Goal: Book appointment/travel/reservation

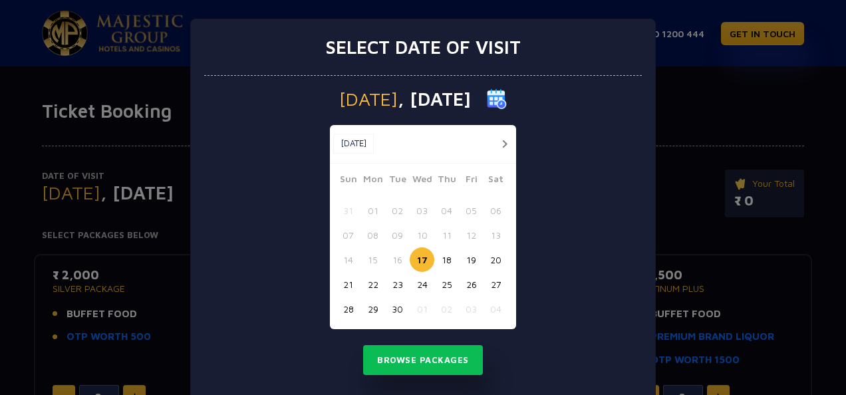
click at [500, 142] on button "button" at bounding box center [504, 144] width 17 height 17
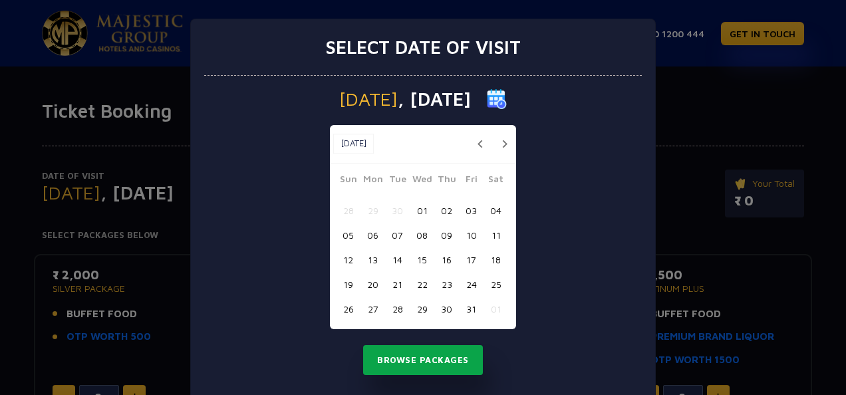
click at [415, 355] on button "Browse Packages" at bounding box center [423, 360] width 120 height 31
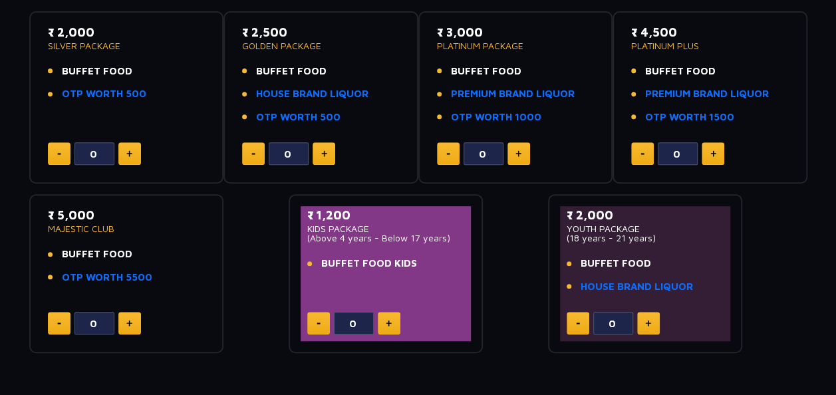
scroll to position [242, 0]
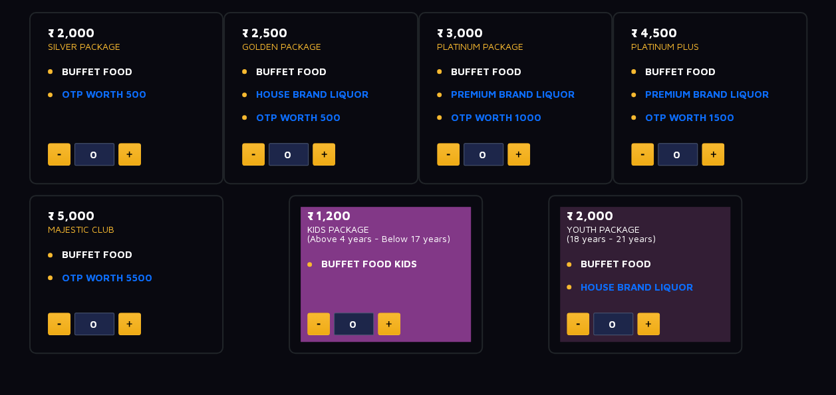
click at [130, 151] on img at bounding box center [129, 154] width 6 height 7
type input "2"
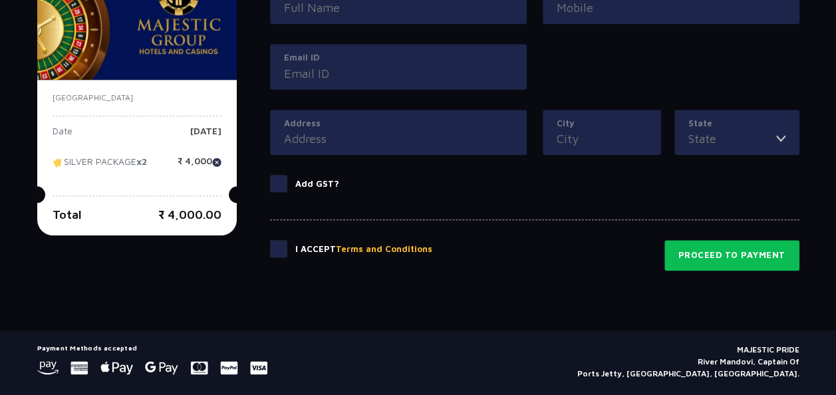
scroll to position [696, 0]
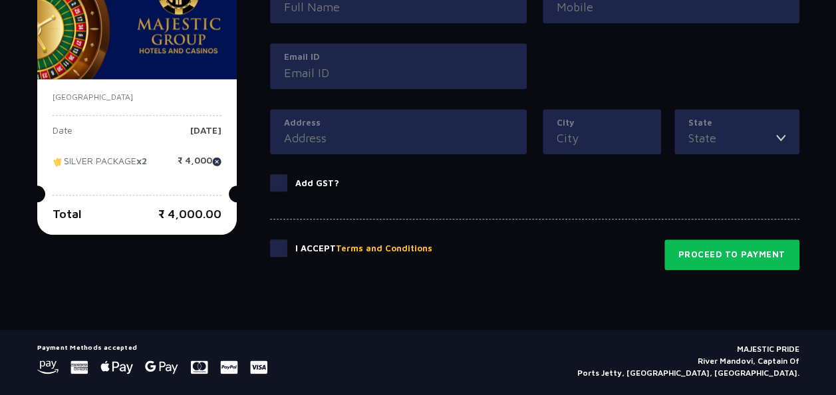
click at [279, 249] on span at bounding box center [278, 247] width 17 height 17
click at [0, 0] on input "checkbox" at bounding box center [0, 0] width 0 height 0
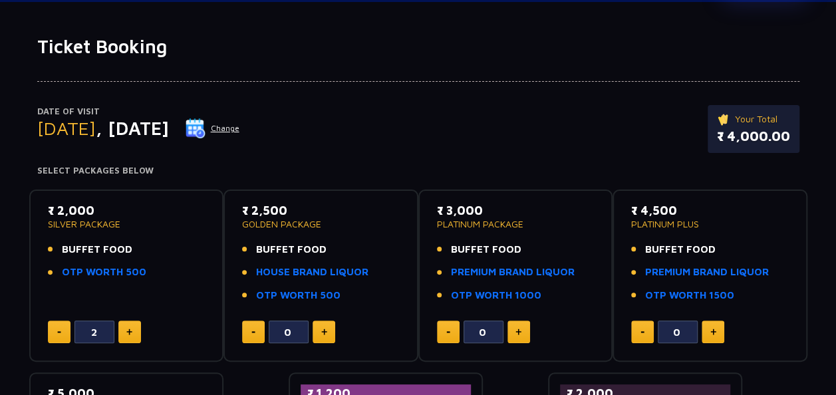
scroll to position [65, 0]
click at [240, 124] on button "Change" at bounding box center [212, 127] width 55 height 21
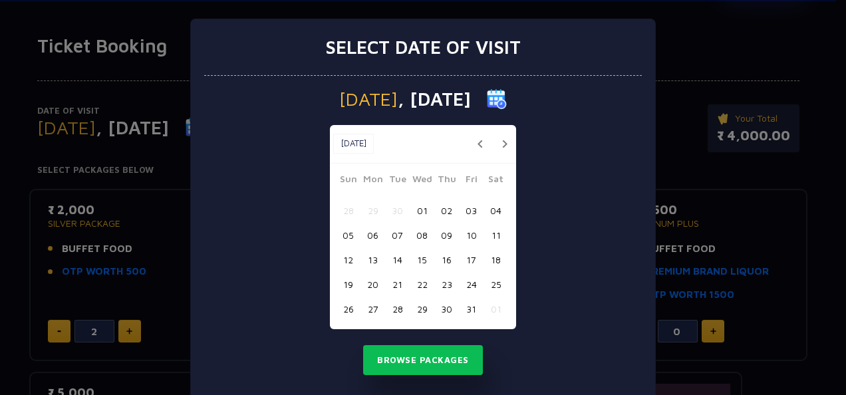
click at [422, 215] on button "01" at bounding box center [422, 210] width 25 height 25
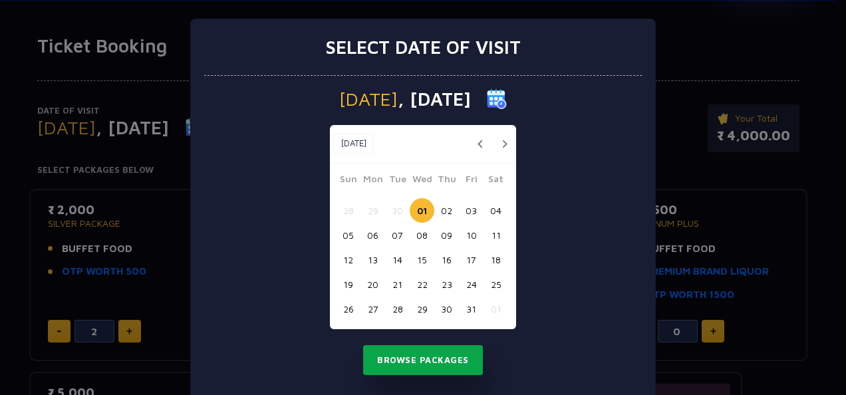
click at [425, 362] on button "Browse Packages" at bounding box center [423, 360] width 120 height 31
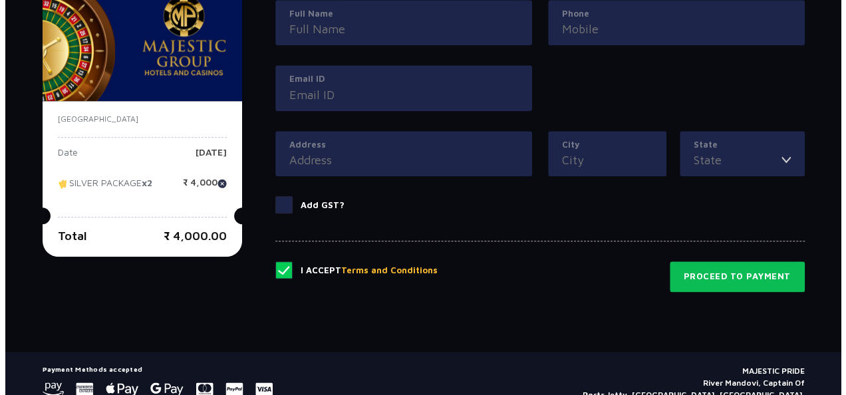
scroll to position [564, 0]
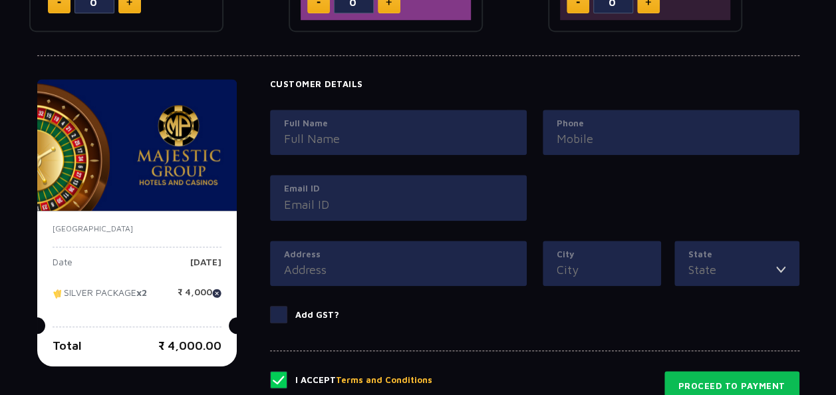
click at [383, 141] on input "Full Name" at bounding box center [398, 139] width 229 height 18
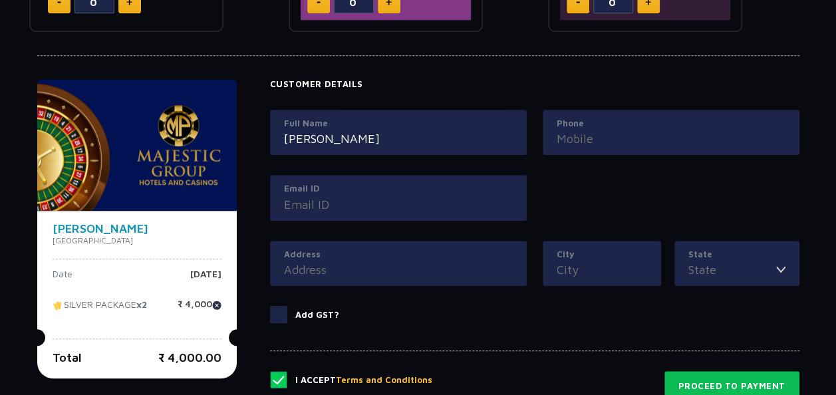
type input "Vignesh"
type input "8883909501"
type input "svignesh817@gmail.com"
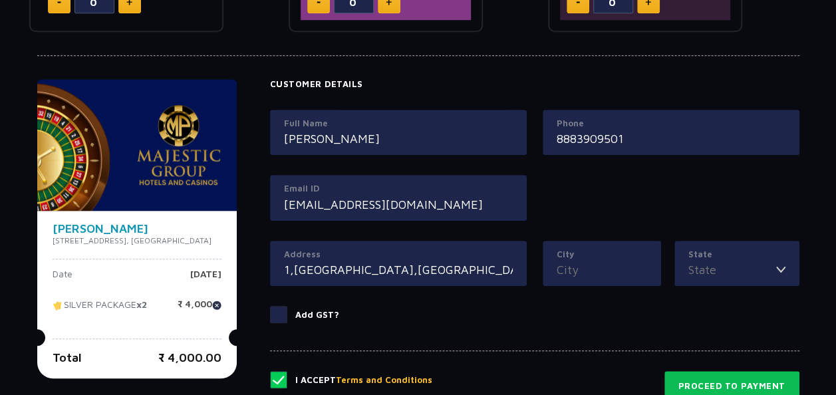
type input "1,ponnaiya nagar,kalamplayam"
click at [608, 255] on label "City" at bounding box center [602, 254] width 90 height 13
click at [608, 261] on input "City" at bounding box center [602, 270] width 90 height 18
click at [608, 255] on label "City" at bounding box center [602, 254] width 90 height 13
click at [608, 261] on input "City" at bounding box center [602, 270] width 90 height 18
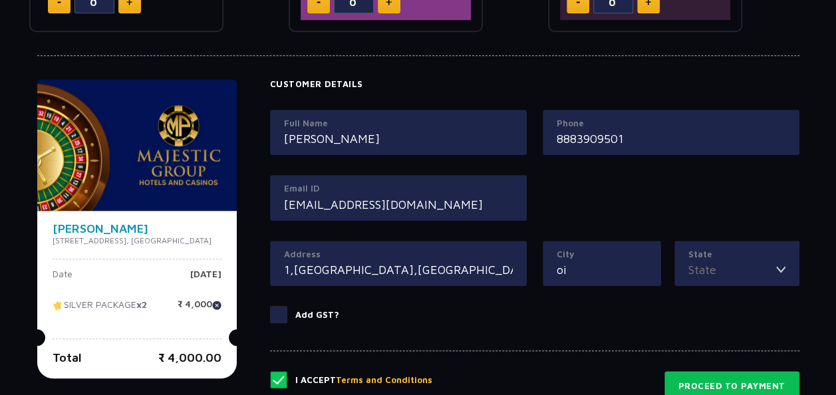
type input "o"
type input "COIMBATORE"
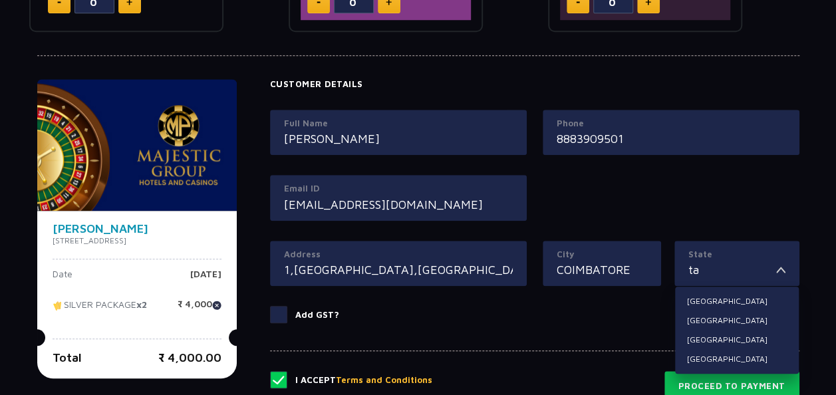
click at [336, 374] on button "Terms and Conditions" at bounding box center [384, 380] width 96 height 13
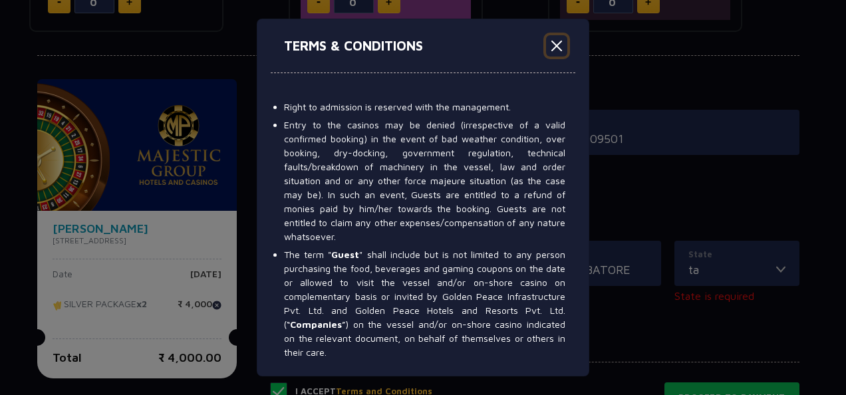
click at [553, 48] on button "Close" at bounding box center [556, 45] width 21 height 21
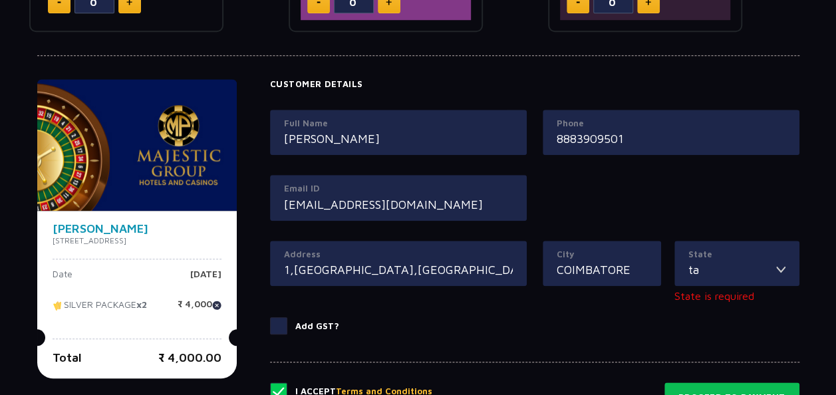
click at [783, 269] on img at bounding box center [780, 270] width 9 height 18
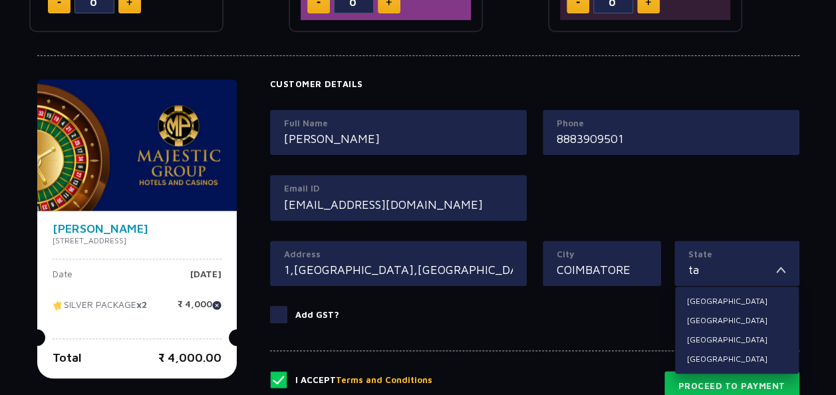
click at [757, 269] on input "ta" at bounding box center [732, 270] width 88 height 18
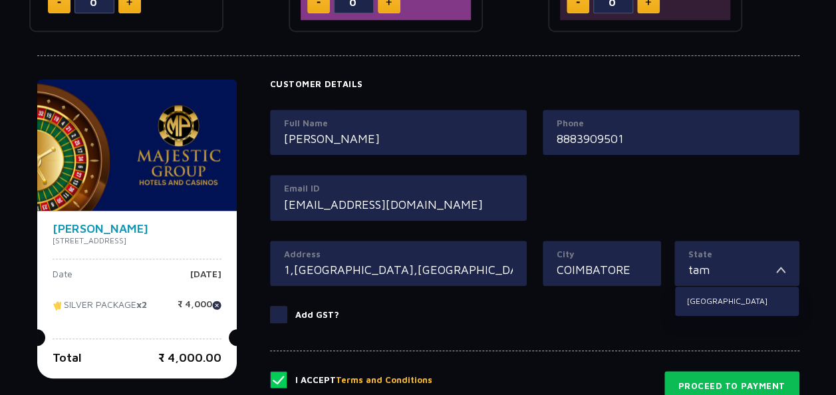
click at [336, 374] on button "Terms and Conditions" at bounding box center [384, 380] width 96 height 13
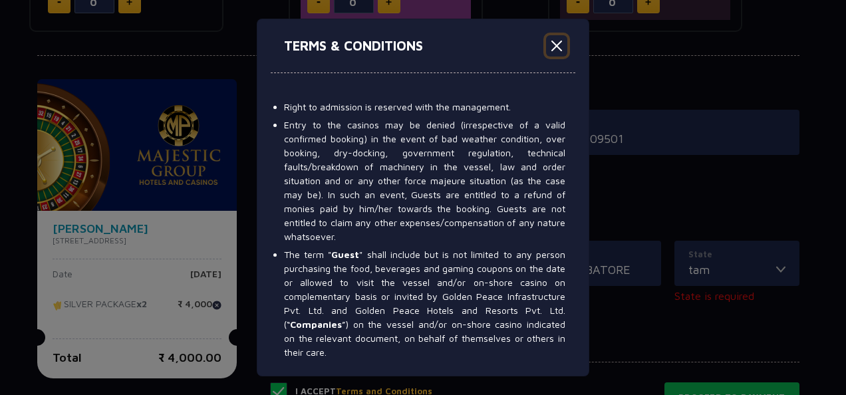
click at [554, 42] on button "Close" at bounding box center [556, 45] width 21 height 21
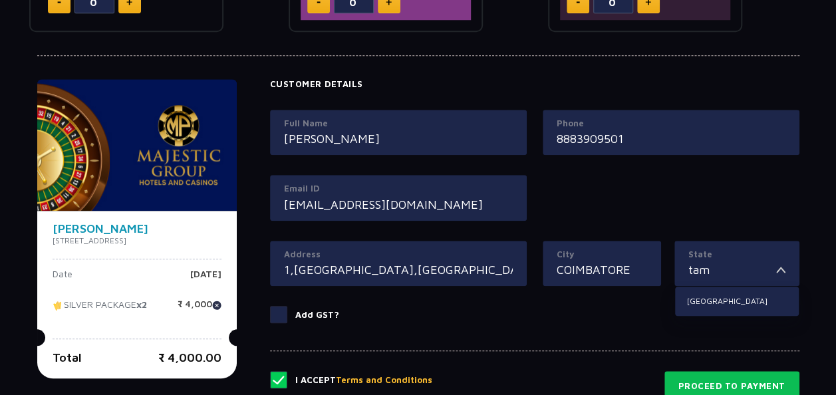
click at [740, 275] on input "tam" at bounding box center [732, 270] width 88 height 18
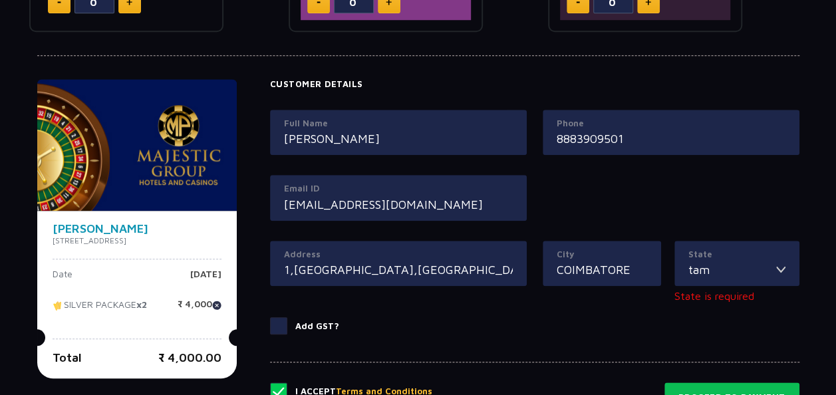
click at [748, 267] on input "tam" at bounding box center [732, 270] width 88 height 18
click at [781, 266] on img at bounding box center [780, 270] width 9 height 18
click at [778, 269] on img at bounding box center [780, 270] width 9 height 18
click at [783, 265] on img at bounding box center [780, 270] width 9 height 18
click at [742, 264] on input "tam" at bounding box center [732, 270] width 88 height 18
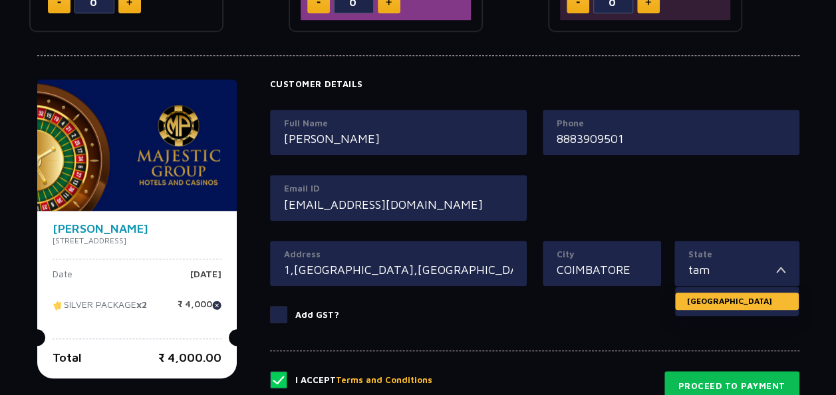
click at [734, 300] on li "Tamil Nadu" at bounding box center [737, 301] width 124 height 17
type input "Tamil Nadu"
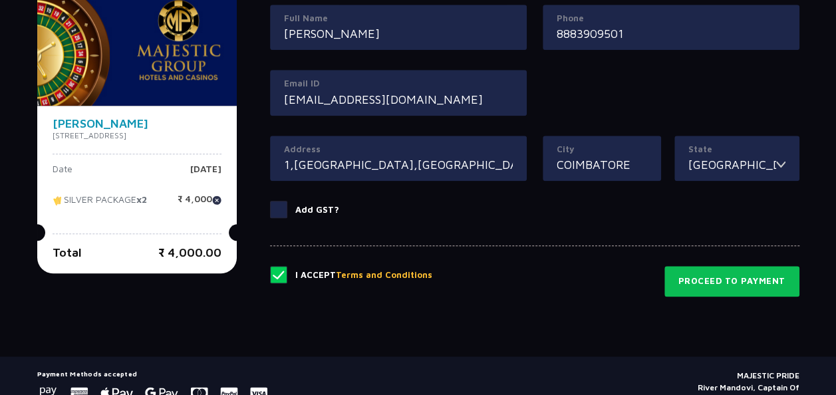
scroll to position [728, 0]
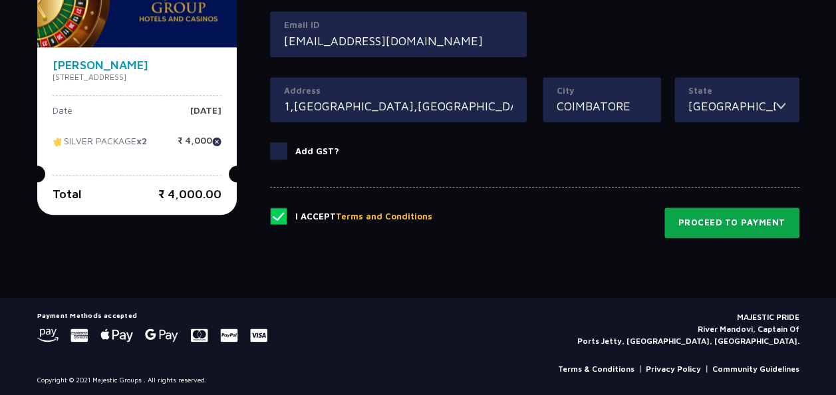
click at [732, 219] on button "Proceed to Payment" at bounding box center [731, 223] width 135 height 31
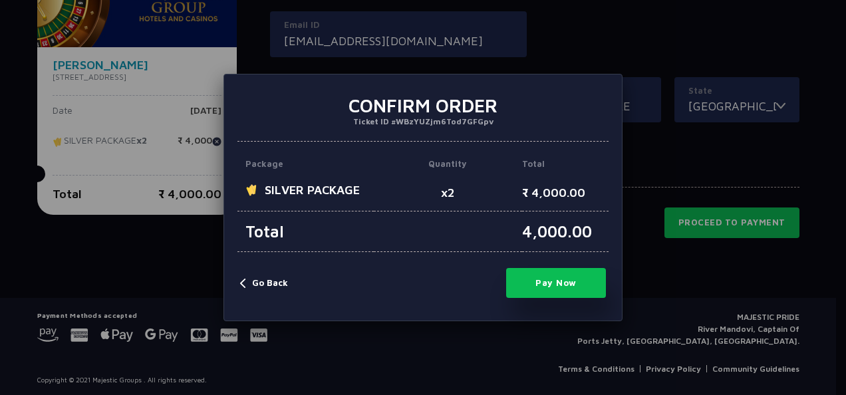
click at [259, 286] on button "Go Back" at bounding box center [264, 283] width 48 height 13
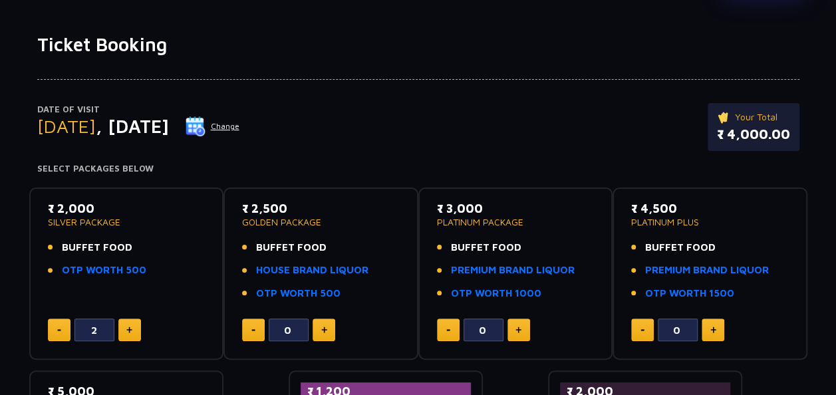
scroll to position [0, 0]
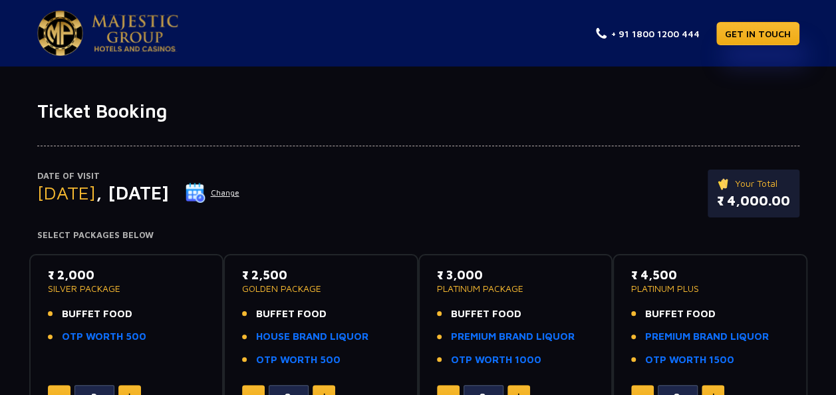
click at [240, 194] on button "Change" at bounding box center [212, 192] width 55 height 21
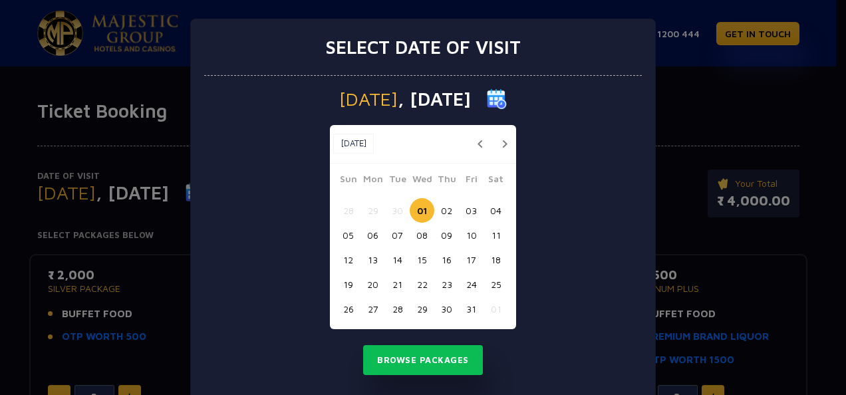
click at [444, 208] on button "02" at bounding box center [446, 210] width 25 height 25
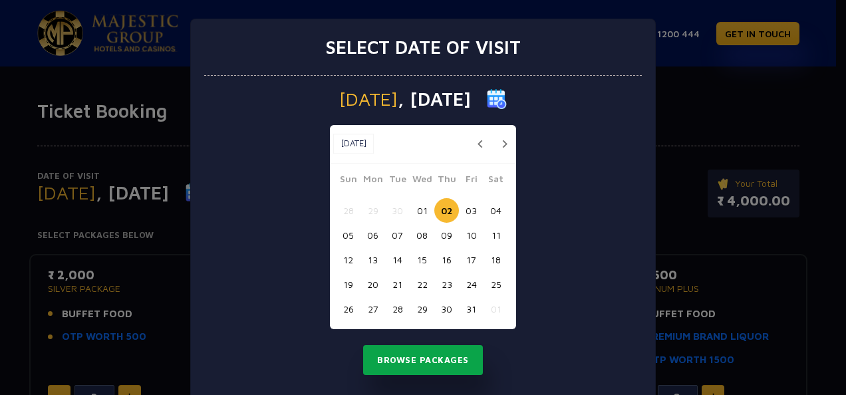
click at [428, 353] on button "Browse Packages" at bounding box center [423, 360] width 120 height 31
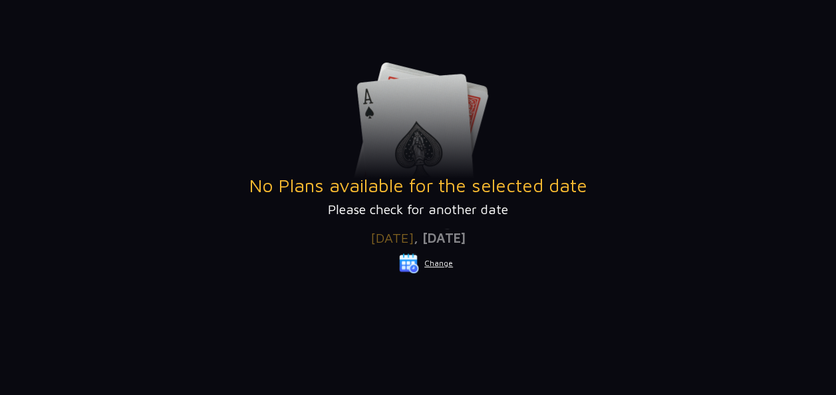
scroll to position [188, 0]
click at [435, 265] on button "Change" at bounding box center [425, 262] width 55 height 21
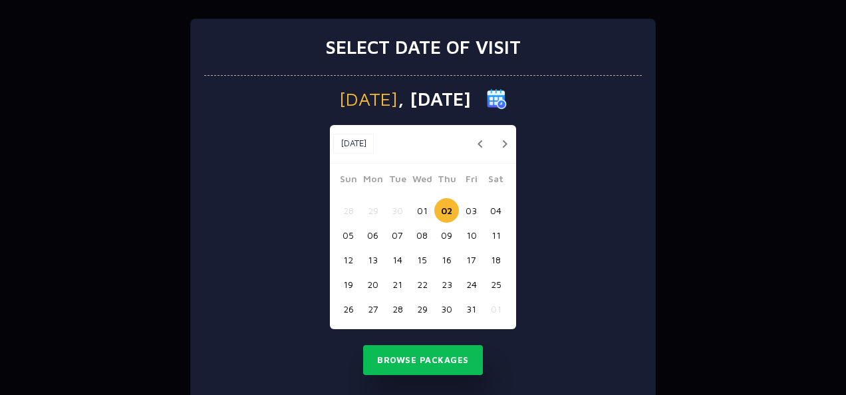
click at [460, 209] on button "03" at bounding box center [471, 210] width 25 height 25
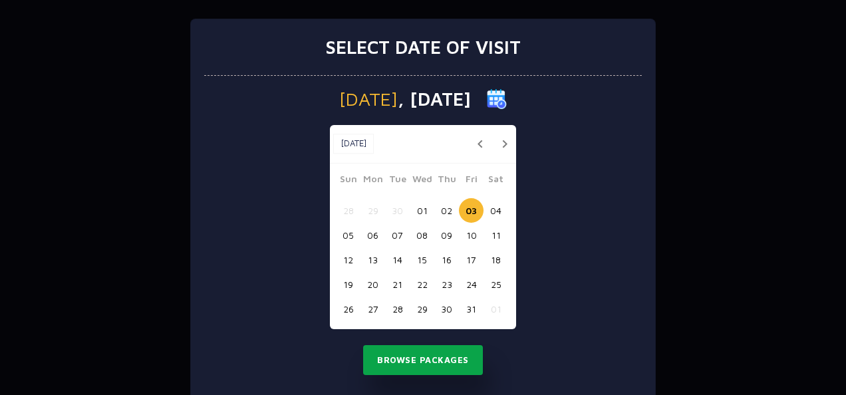
click at [424, 354] on button "Browse Packages" at bounding box center [423, 360] width 120 height 31
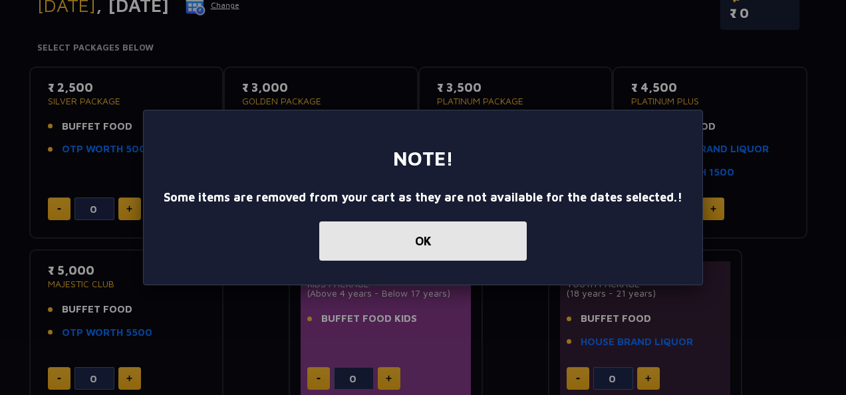
click at [476, 246] on button "OK" at bounding box center [423, 240] width 208 height 39
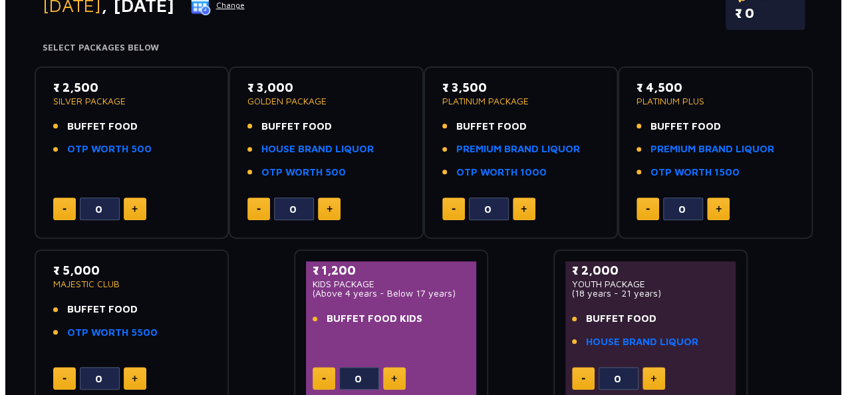
scroll to position [182, 0]
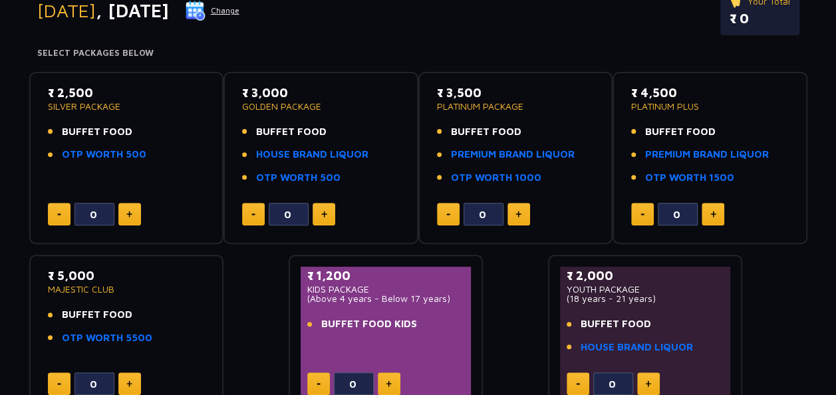
click at [240, 11] on button "Change" at bounding box center [212, 10] width 55 height 21
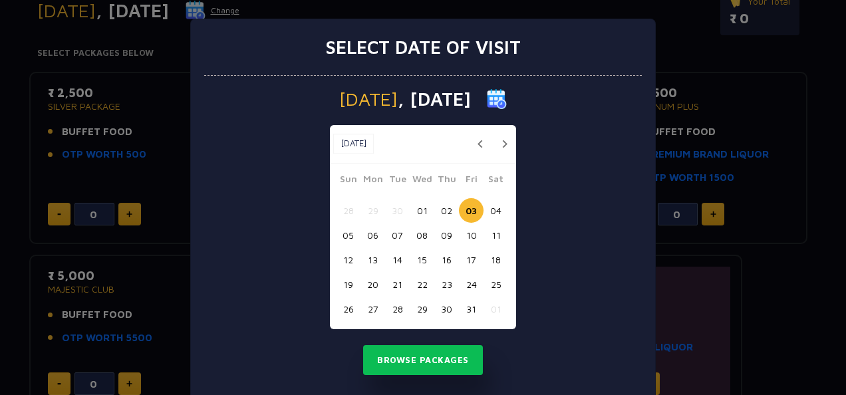
click at [490, 206] on button "04" at bounding box center [496, 210] width 25 height 25
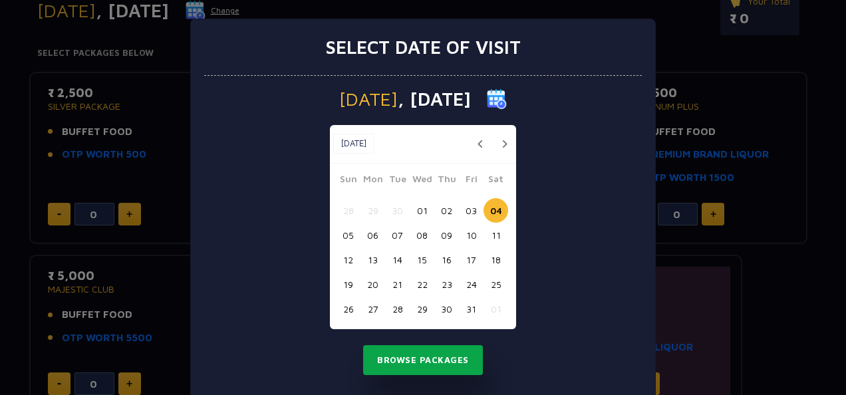
click at [432, 355] on button "Browse Packages" at bounding box center [423, 360] width 120 height 31
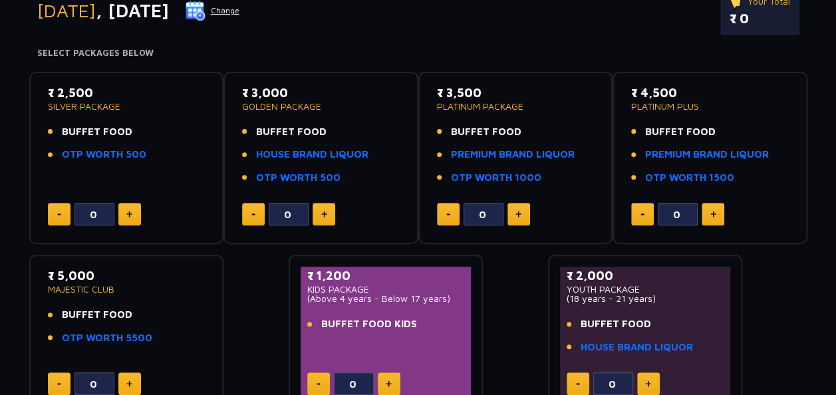
click at [240, 7] on button "Change" at bounding box center [212, 10] width 55 height 21
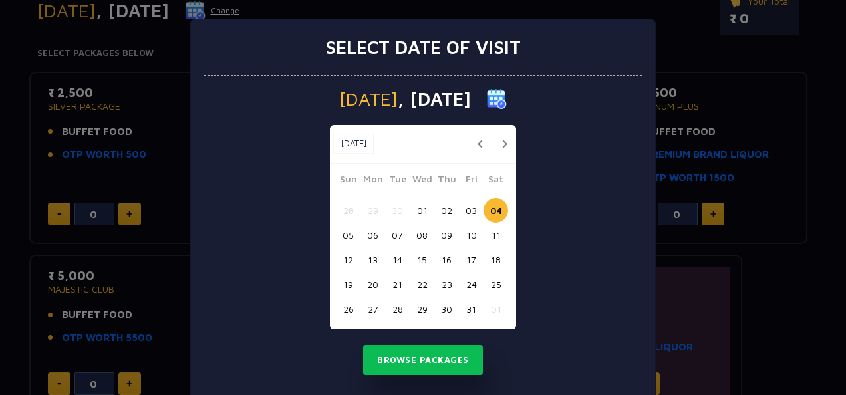
click at [342, 234] on button "05" at bounding box center [348, 235] width 25 height 25
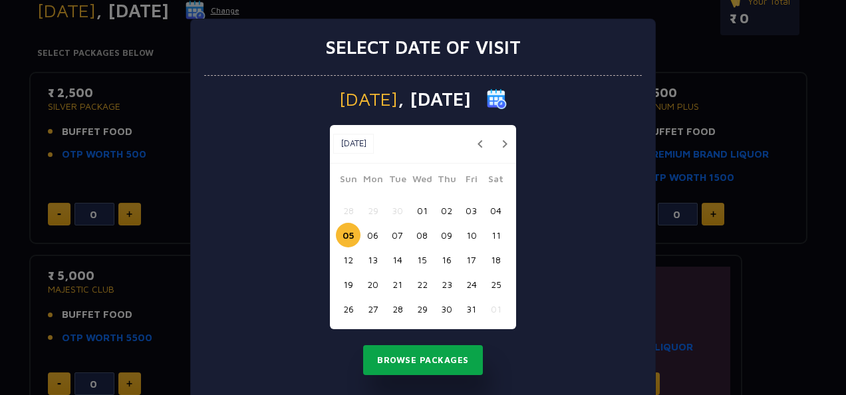
click at [404, 370] on button "Browse Packages" at bounding box center [423, 360] width 120 height 31
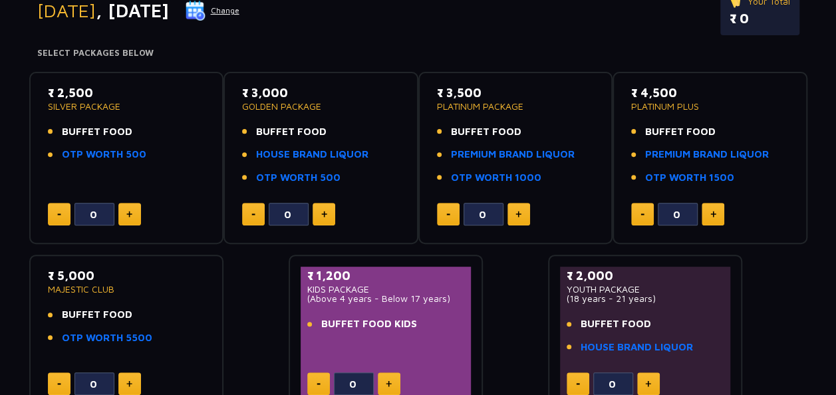
click at [240, 9] on button "Change" at bounding box center [212, 10] width 55 height 21
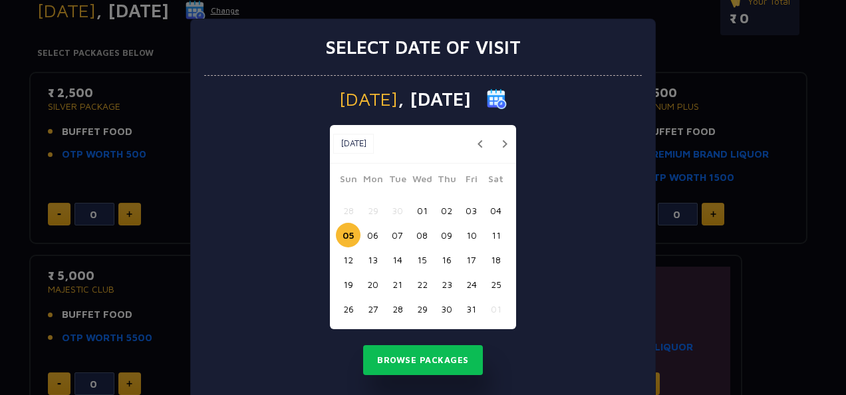
click at [370, 235] on button "06" at bounding box center [372, 235] width 25 height 25
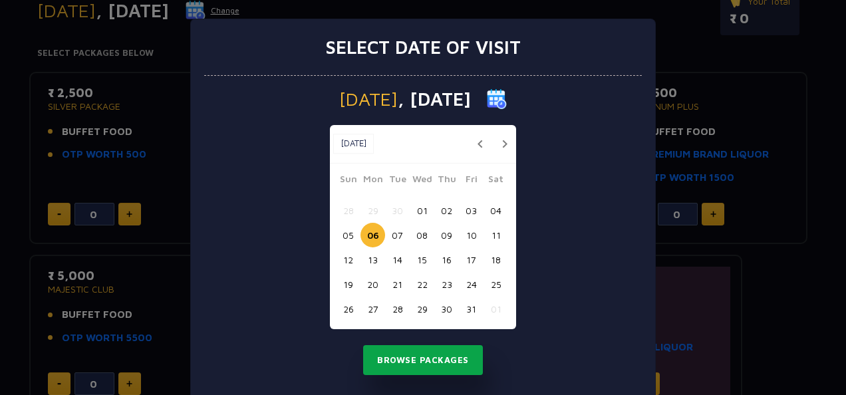
click at [416, 356] on button "Browse Packages" at bounding box center [423, 360] width 120 height 31
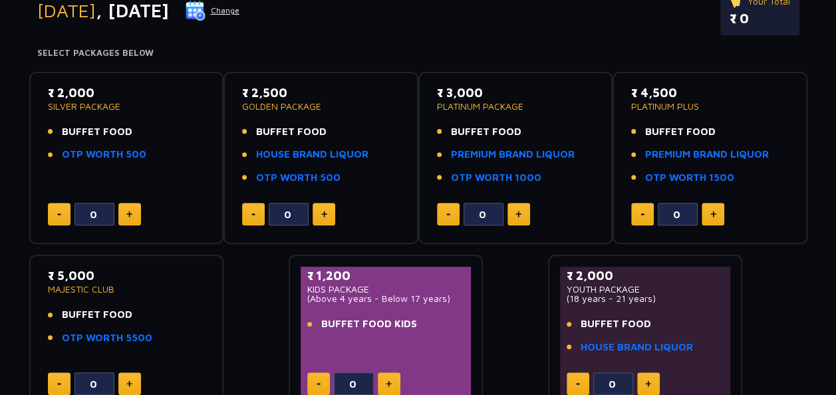
click at [240, 19] on button "Change" at bounding box center [212, 10] width 55 height 21
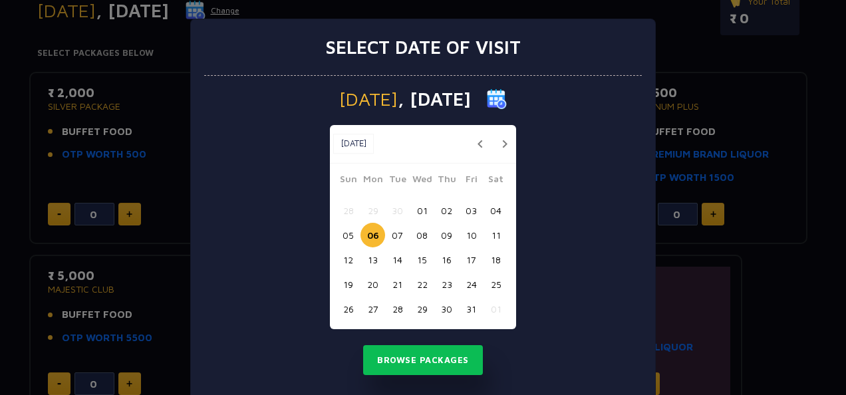
click at [439, 214] on button "02" at bounding box center [446, 210] width 25 height 25
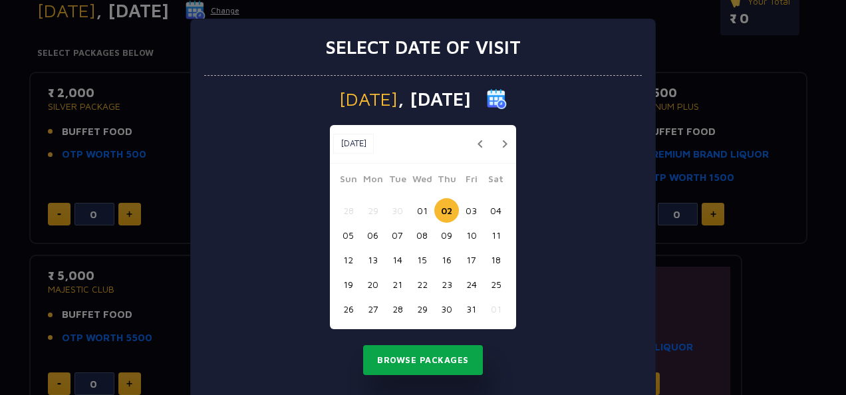
click at [419, 367] on button "Browse Packages" at bounding box center [423, 360] width 120 height 31
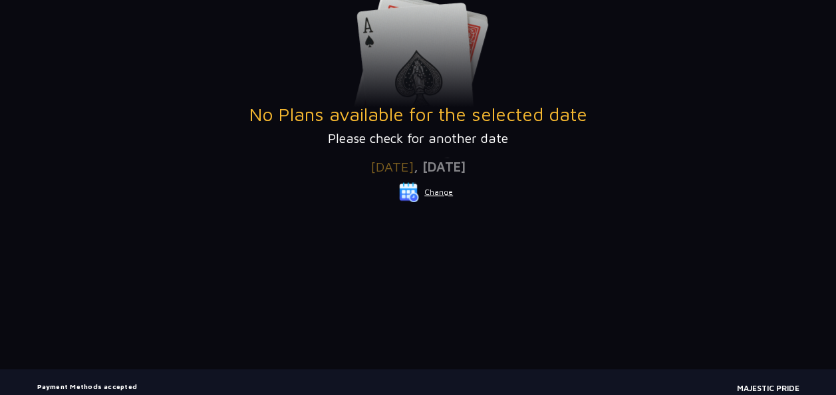
scroll to position [259, 0]
click at [443, 197] on button "Change" at bounding box center [425, 191] width 55 height 21
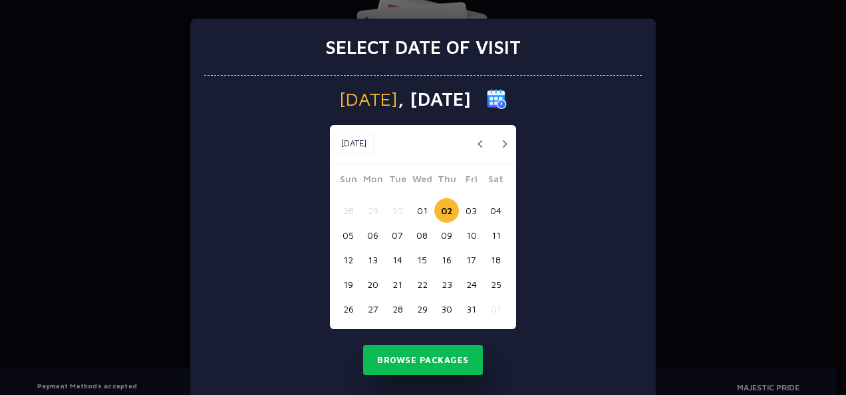
click at [464, 208] on button "03" at bounding box center [471, 210] width 25 height 25
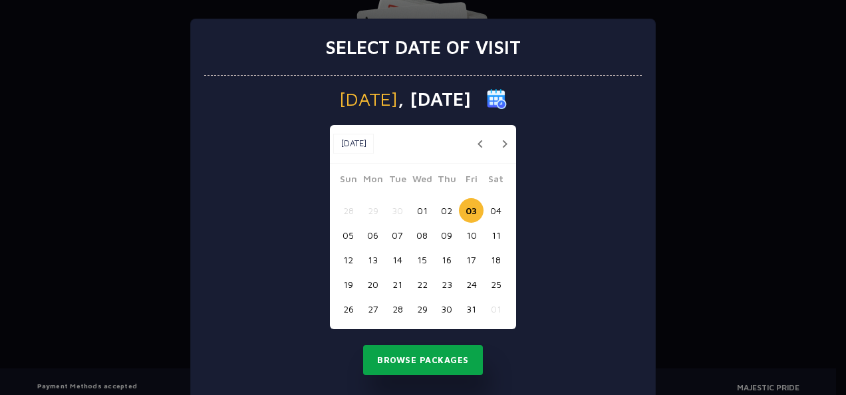
click at [421, 368] on button "Browse Packages" at bounding box center [423, 360] width 120 height 31
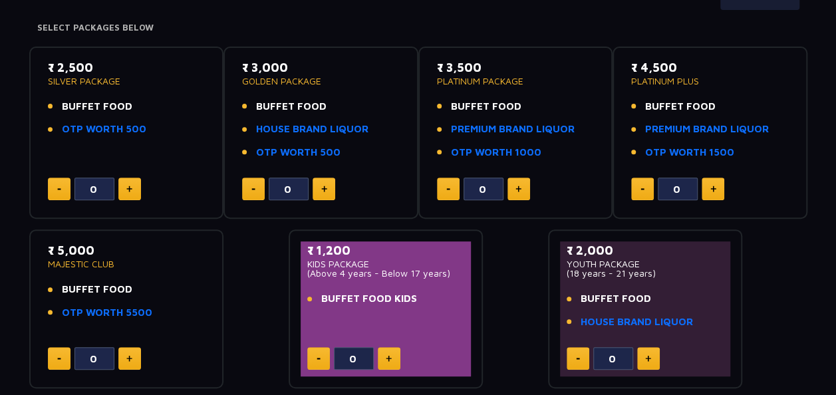
scroll to position [204, 0]
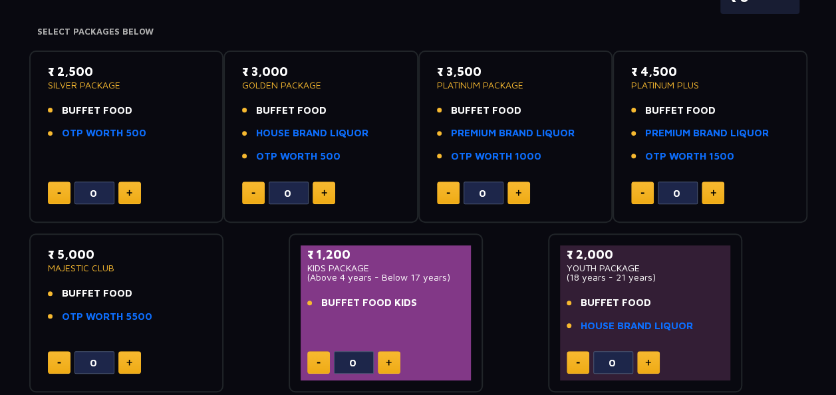
click at [134, 192] on button at bounding box center [129, 193] width 23 height 23
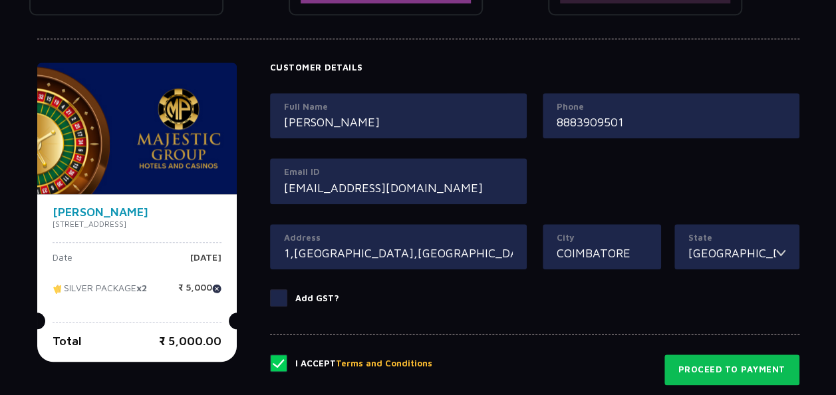
scroll to position [728, 0]
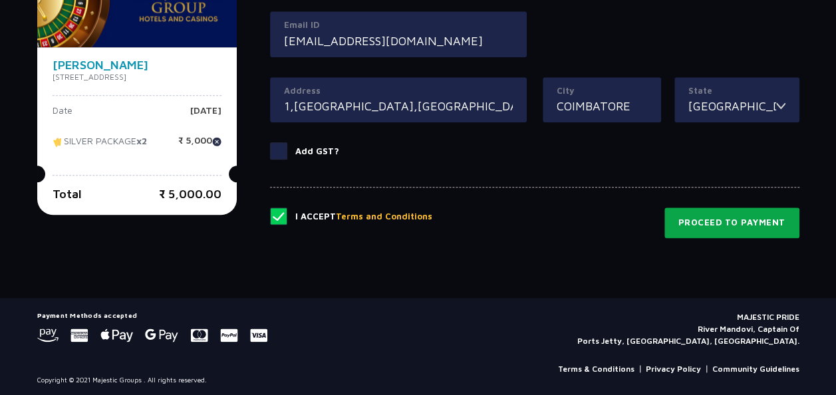
click at [728, 225] on button "Proceed to Payment" at bounding box center [731, 223] width 135 height 31
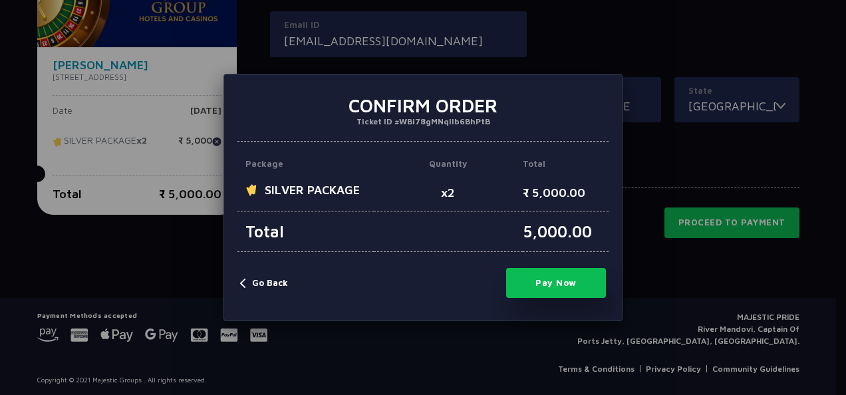
click at [575, 283] on button "Pay Now" at bounding box center [556, 283] width 100 height 30
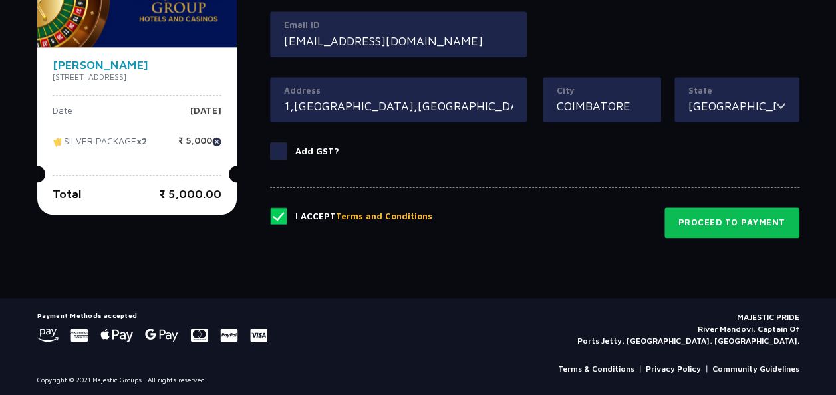
type input "0"
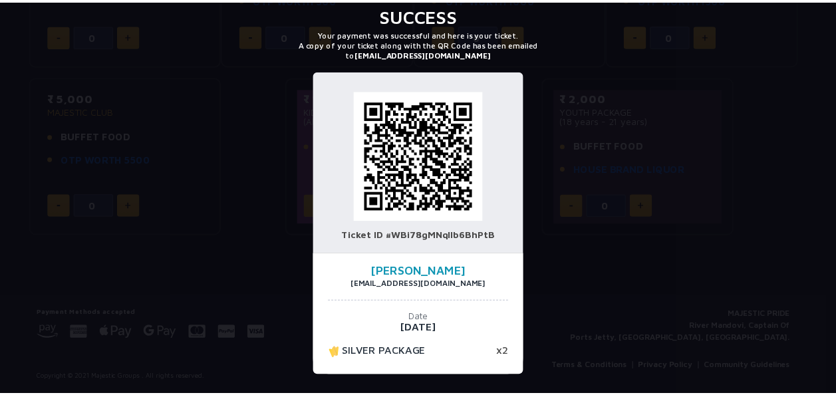
scroll to position [0, 0]
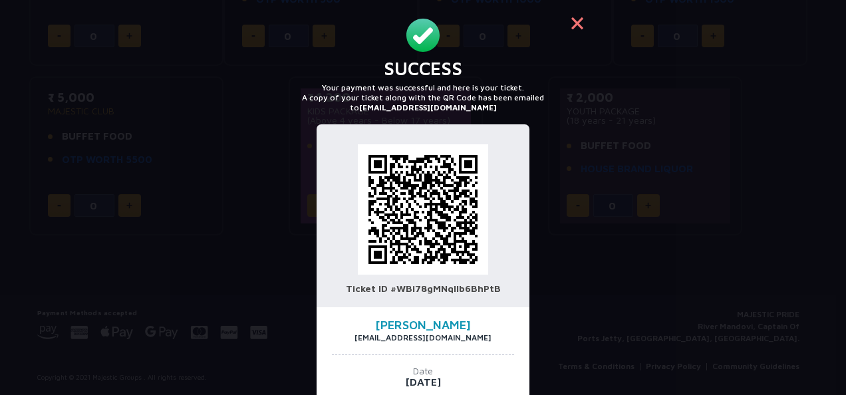
click at [573, 21] on button "×" at bounding box center [577, 23] width 32 height 32
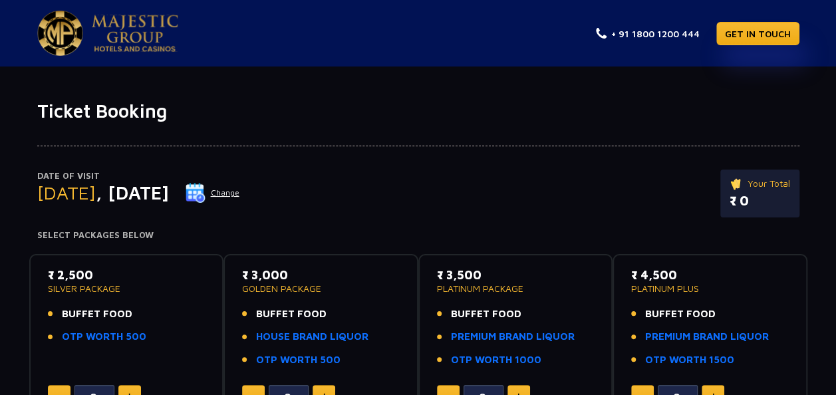
click at [240, 193] on button "Change" at bounding box center [212, 192] width 55 height 21
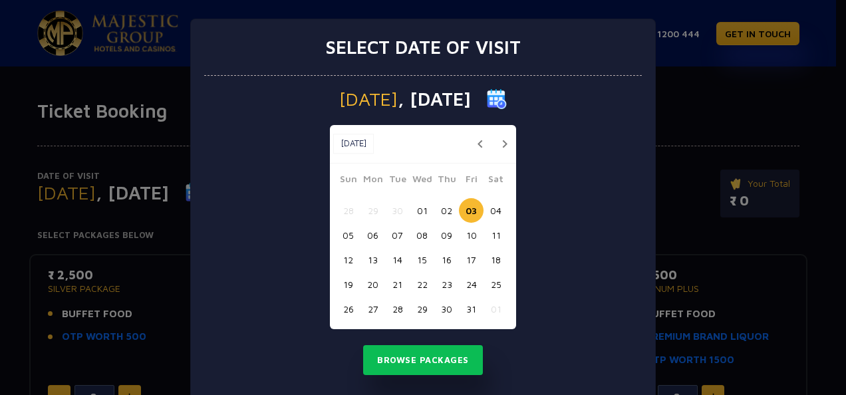
click at [444, 218] on button "02" at bounding box center [446, 210] width 25 height 25
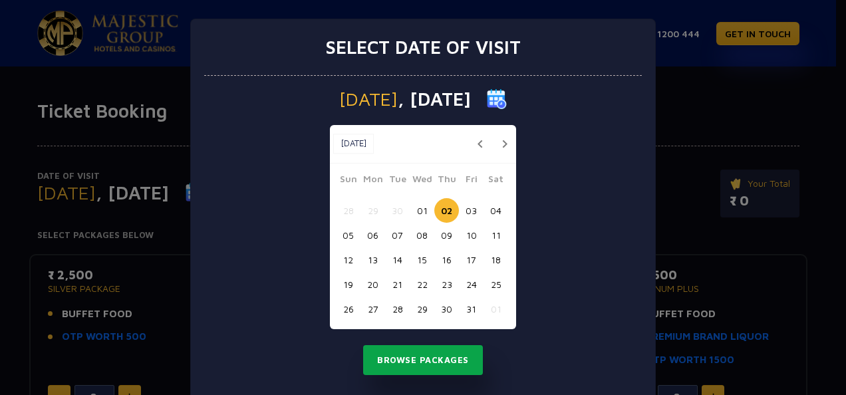
click at [438, 360] on button "Browse Packages" at bounding box center [423, 360] width 120 height 31
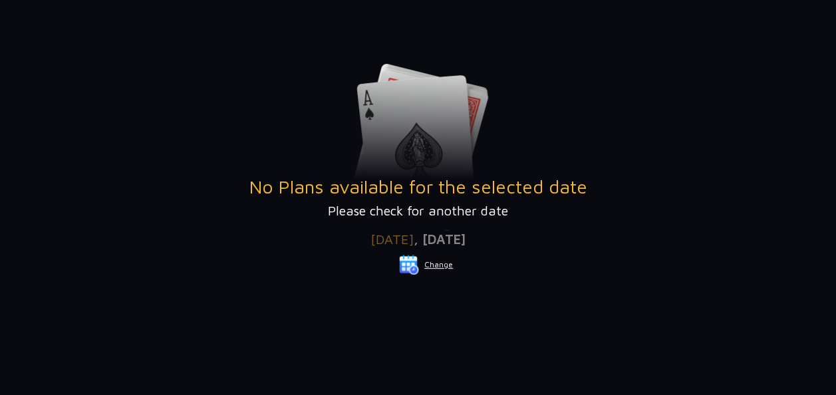
scroll to position [196, 0]
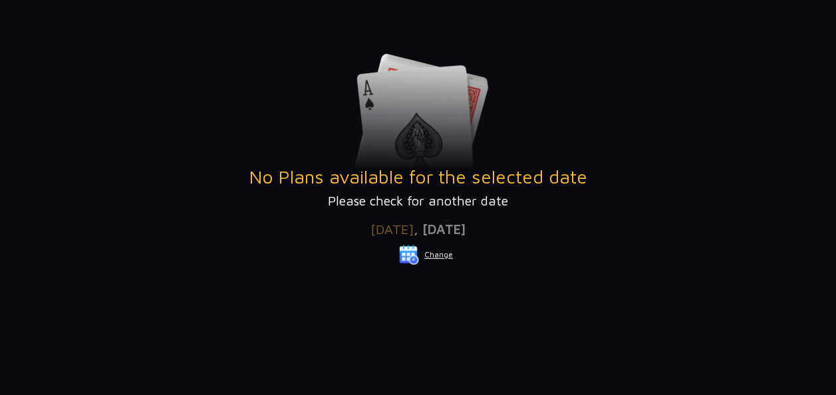
click at [437, 255] on button "Change" at bounding box center [425, 254] width 55 height 21
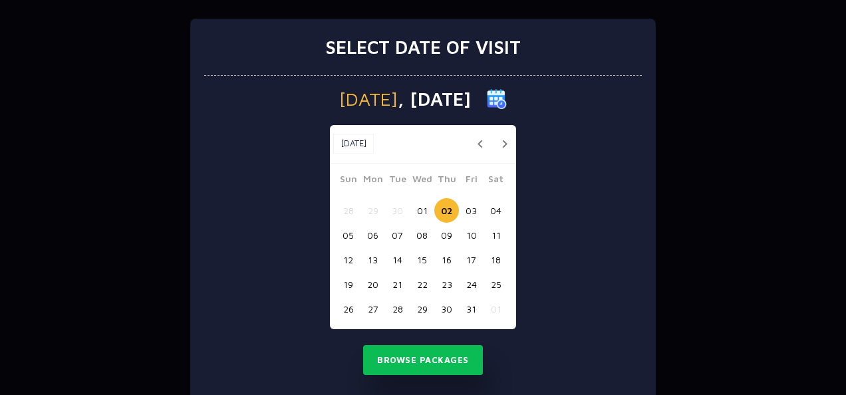
click at [420, 217] on button "01" at bounding box center [422, 210] width 25 height 25
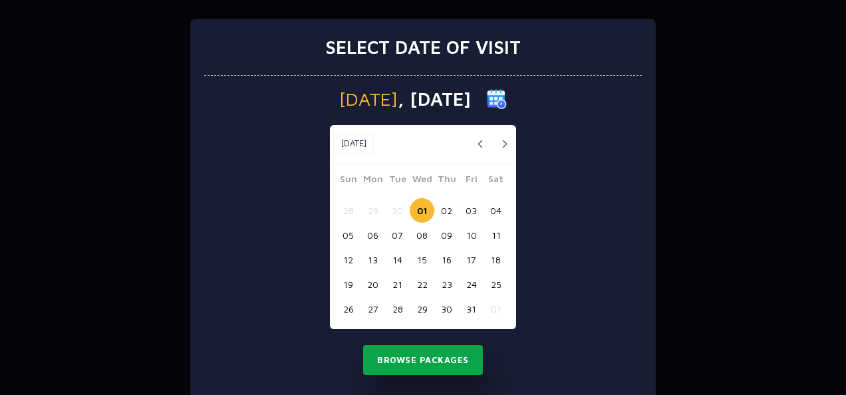
click at [439, 360] on button "Browse Packages" at bounding box center [423, 360] width 120 height 31
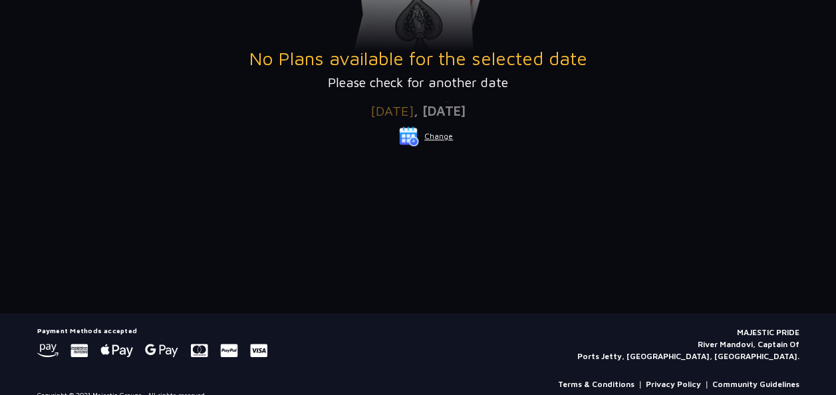
scroll to position [332, 0]
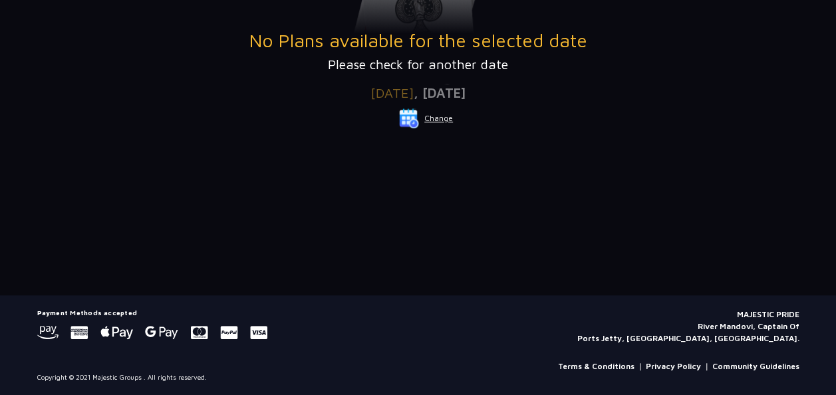
click at [435, 114] on button "Change" at bounding box center [425, 118] width 55 height 21
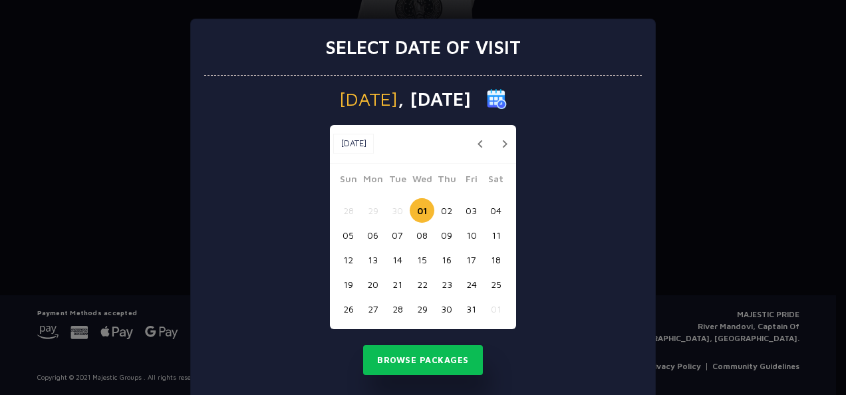
click at [462, 213] on button "03" at bounding box center [471, 210] width 25 height 25
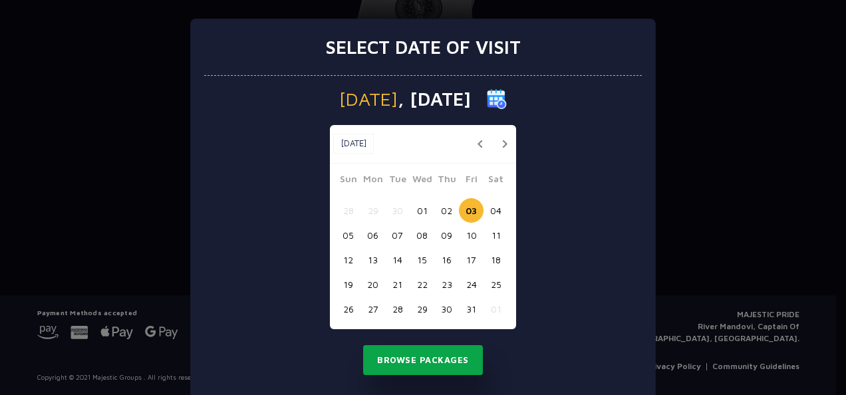
click at [445, 361] on button "Browse Packages" at bounding box center [423, 360] width 120 height 31
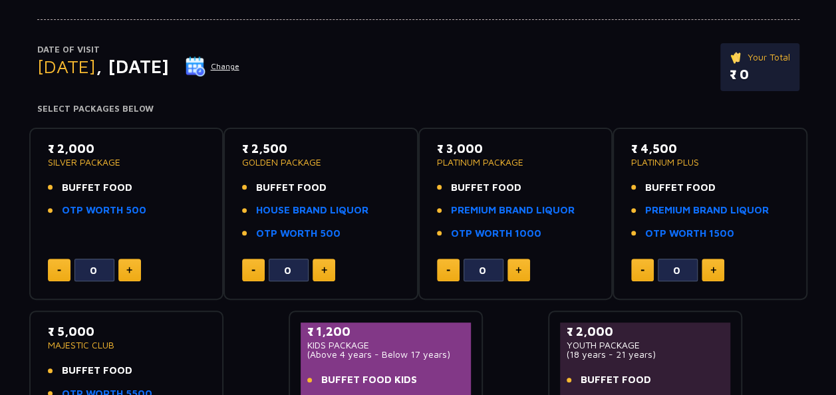
scroll to position [0, 0]
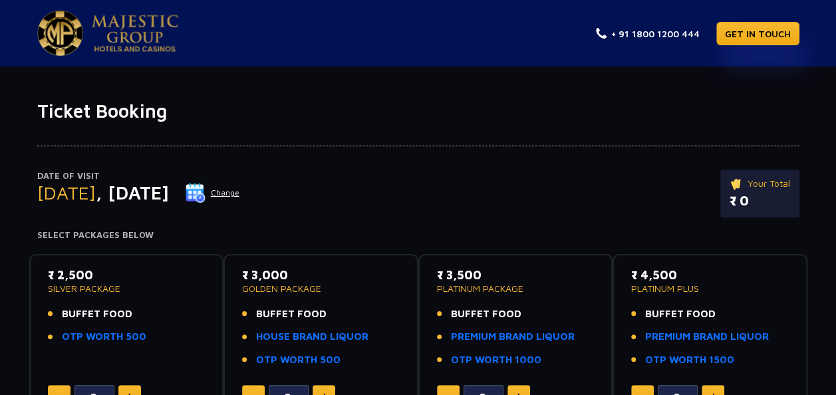
click at [240, 192] on button "Change" at bounding box center [212, 192] width 55 height 21
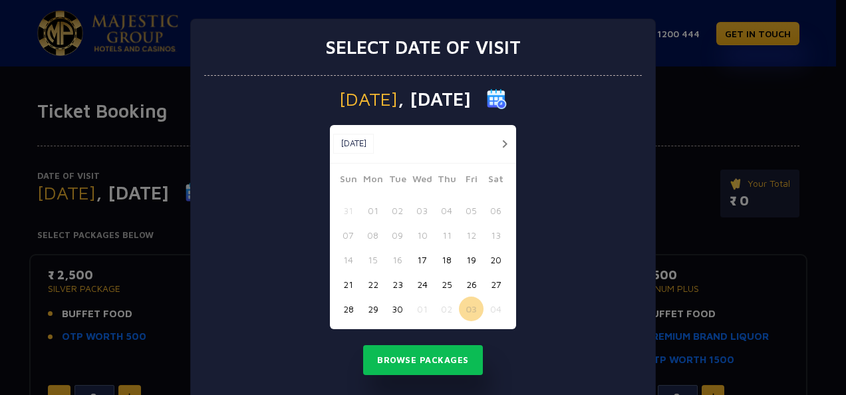
click at [416, 313] on button "01" at bounding box center [422, 309] width 25 height 25
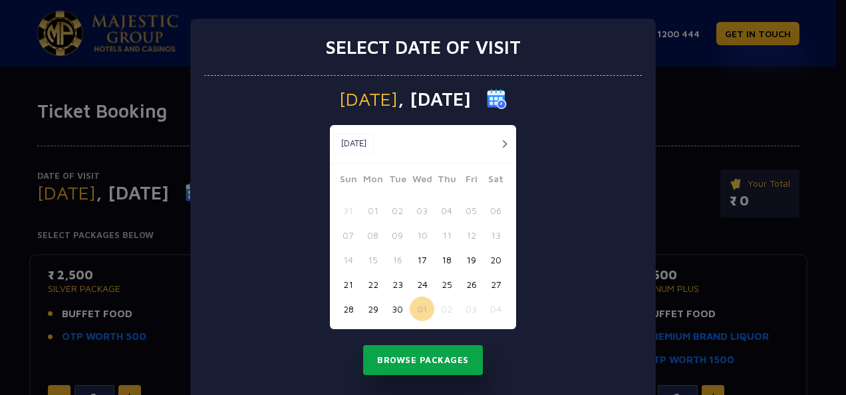
click at [420, 358] on button "Browse Packages" at bounding box center [423, 360] width 120 height 31
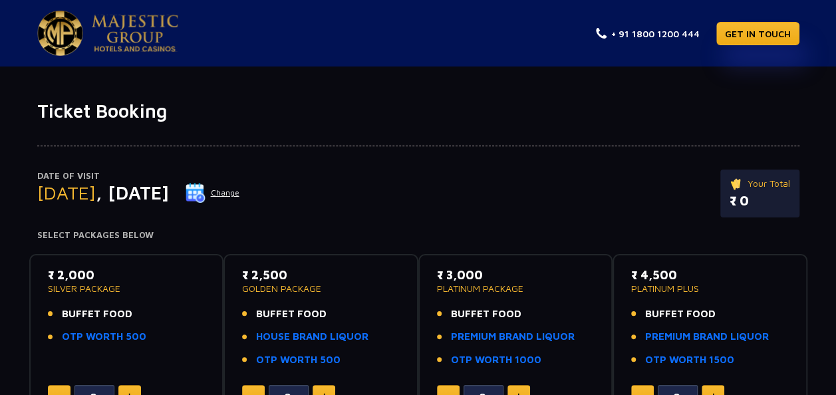
click at [240, 192] on button "Change" at bounding box center [212, 192] width 55 height 21
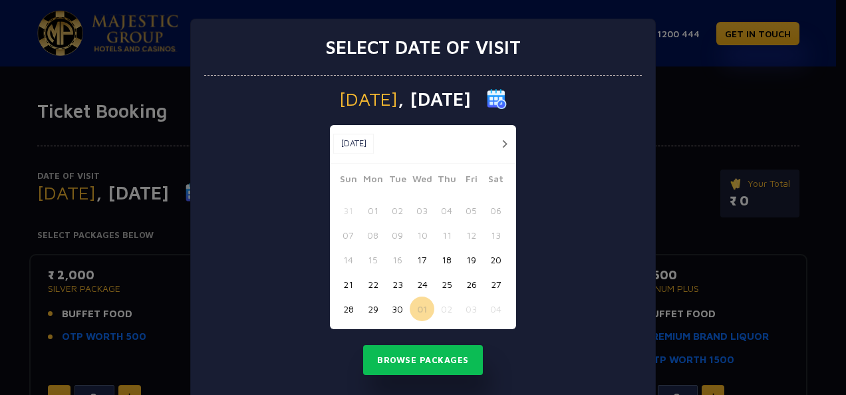
click at [441, 312] on button "02" at bounding box center [446, 309] width 25 height 25
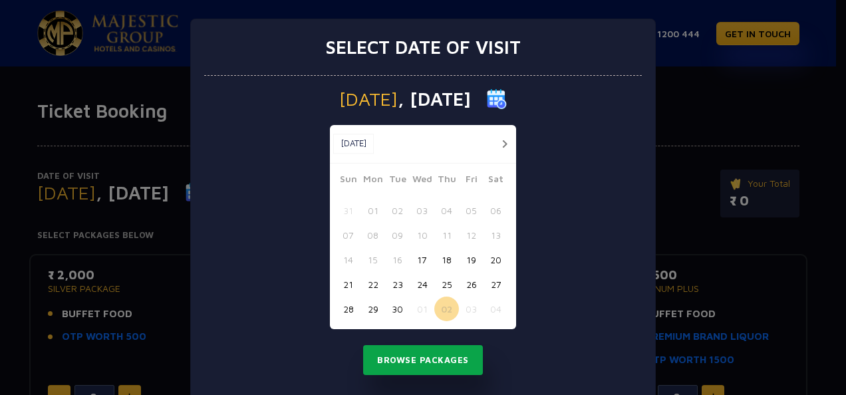
click at [439, 359] on button "Browse Packages" at bounding box center [423, 360] width 120 height 31
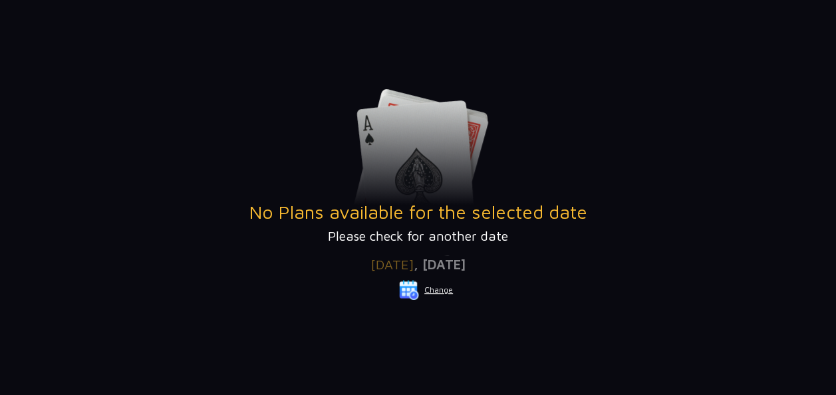
scroll to position [163, 0]
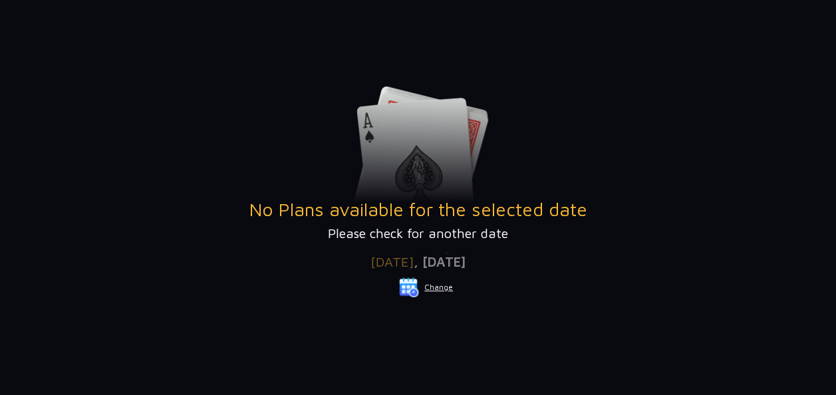
click at [436, 288] on button "Change" at bounding box center [425, 287] width 55 height 21
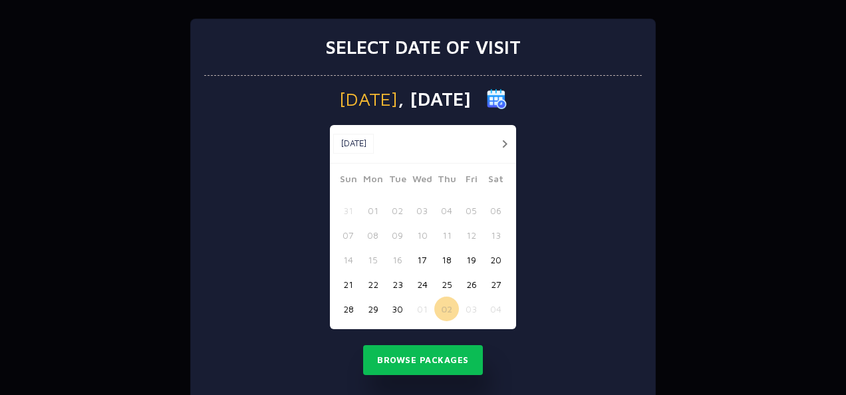
click at [468, 309] on button "03" at bounding box center [471, 309] width 25 height 25
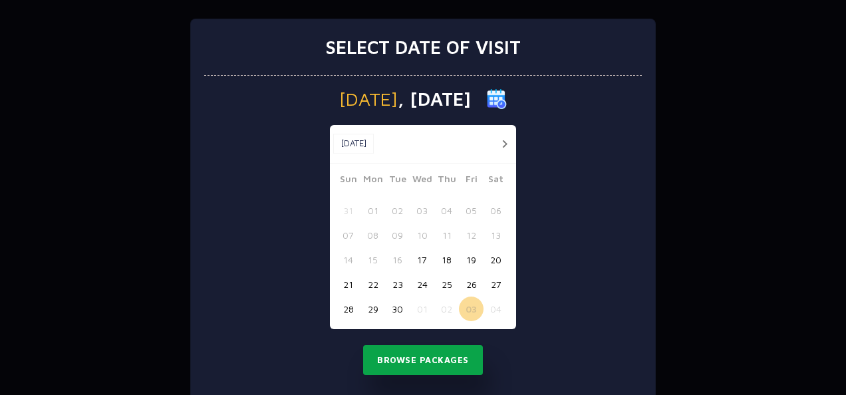
click at [442, 353] on button "Browse Packages" at bounding box center [423, 360] width 120 height 31
